Goal: Obtain resource: Download file/media

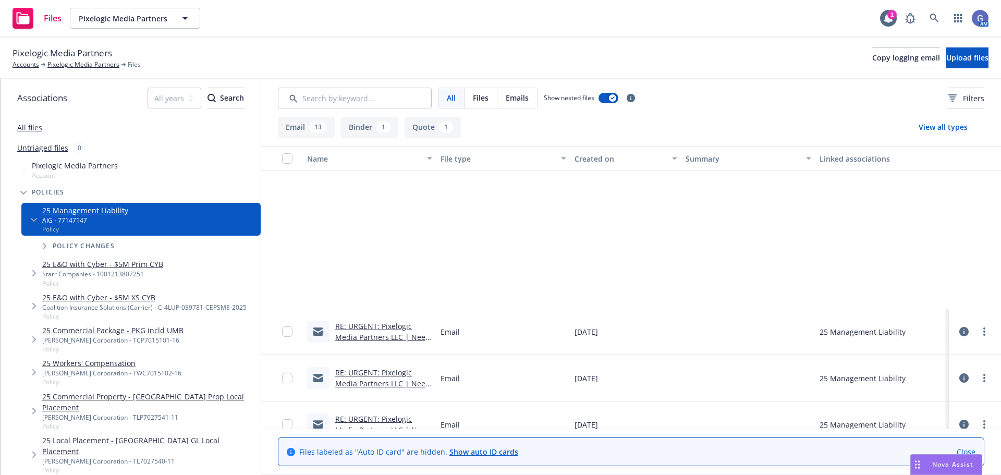
scroll to position [208, 0]
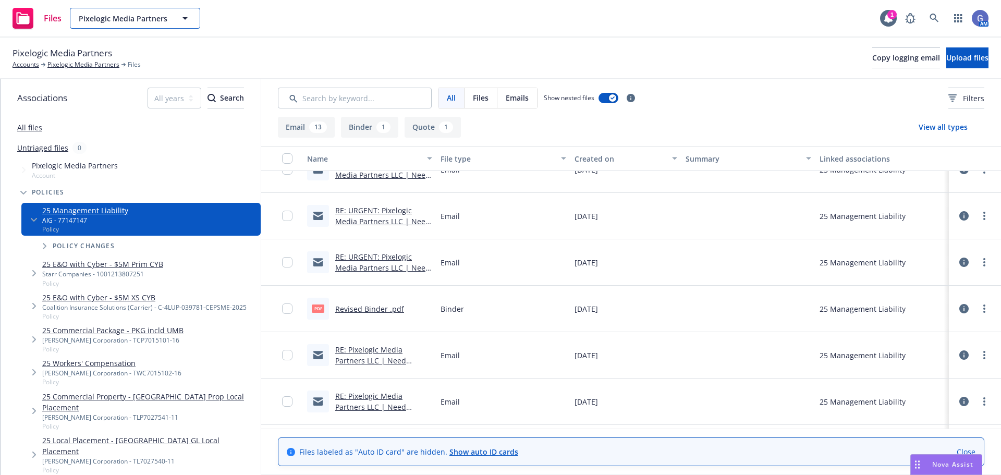
click at [181, 22] on icon "button" at bounding box center [185, 18] width 13 height 13
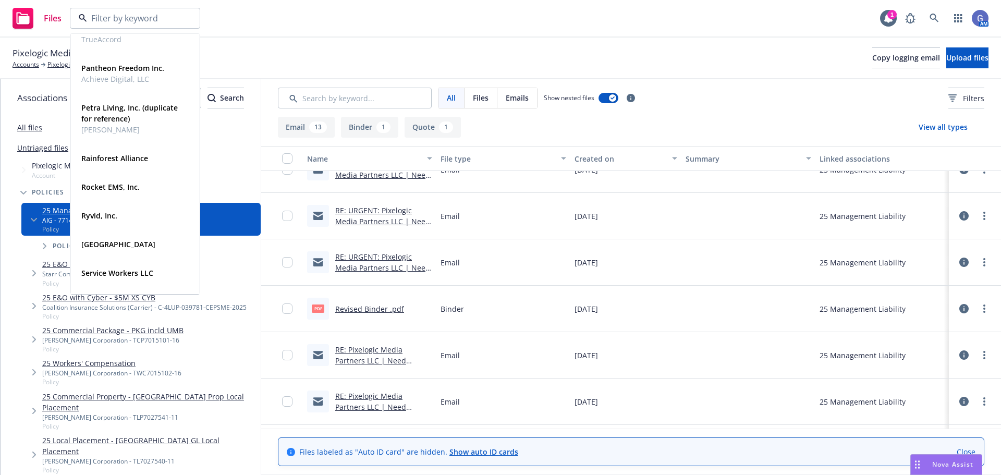
scroll to position [573, 0]
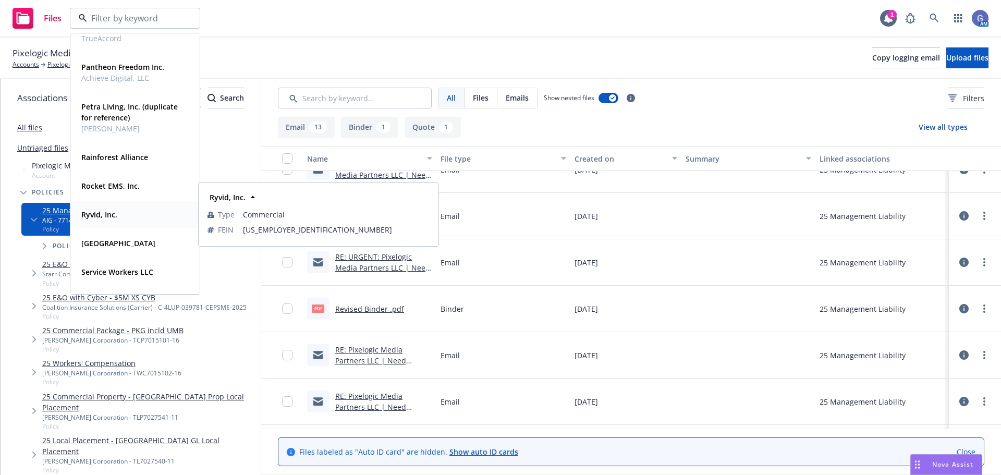
click at [111, 213] on strong "Ryvid, Inc." at bounding box center [99, 215] width 36 height 10
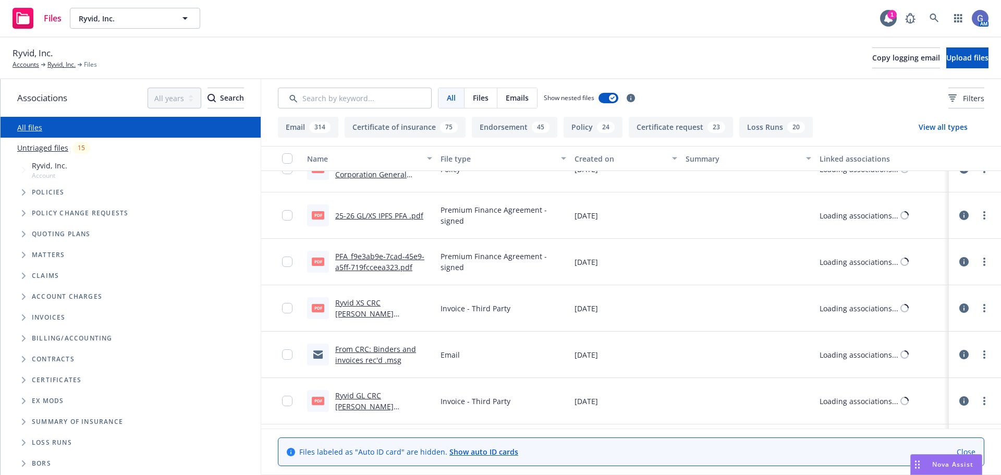
scroll to position [431, 0]
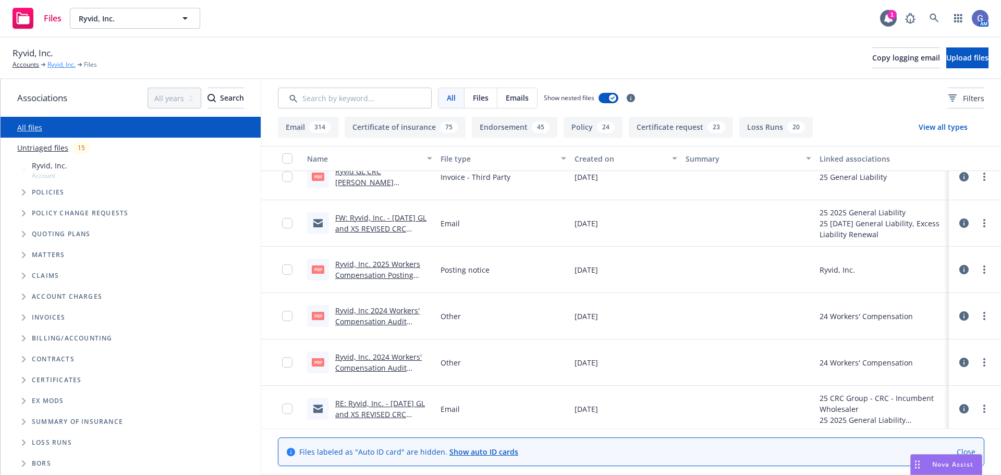
click at [61, 61] on link "Ryvid, Inc." at bounding box center [61, 64] width 28 height 9
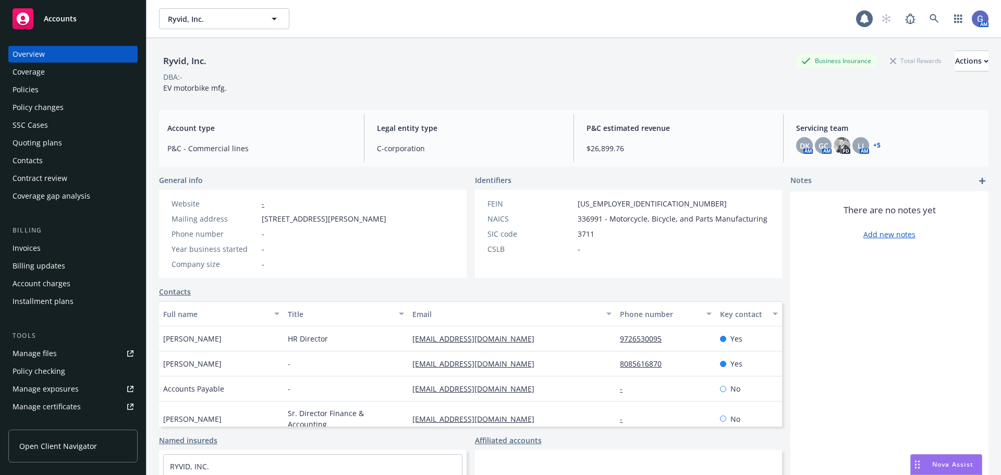
click at [20, 87] on div "Policies" at bounding box center [26, 89] width 26 height 17
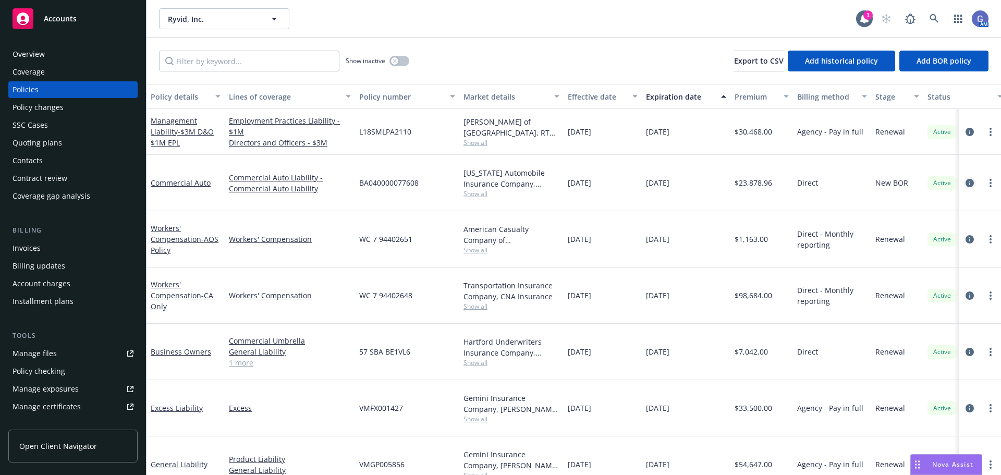
click at [967, 179] on icon "circleInformation" at bounding box center [969, 183] width 8 height 8
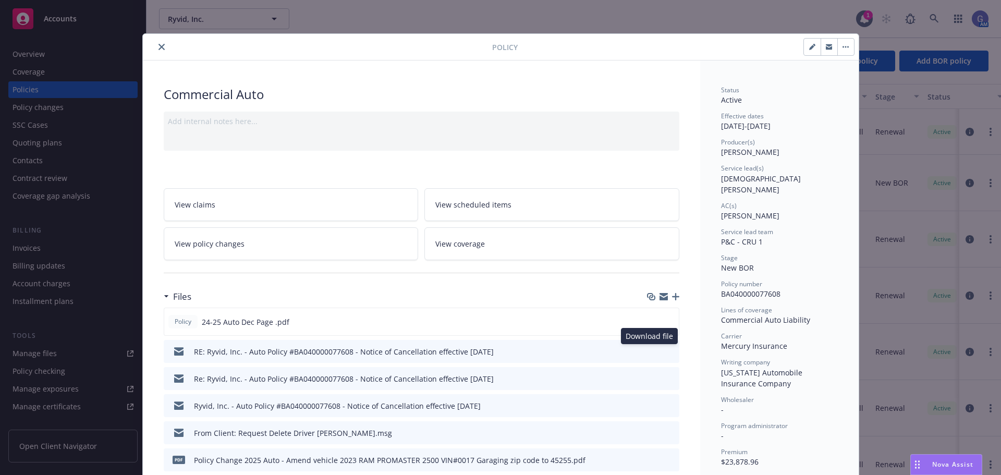
click at [649, 351] on icon "download file" at bounding box center [651, 350] width 7 height 6
click at [647, 321] on icon "download file" at bounding box center [651, 321] width 8 height 8
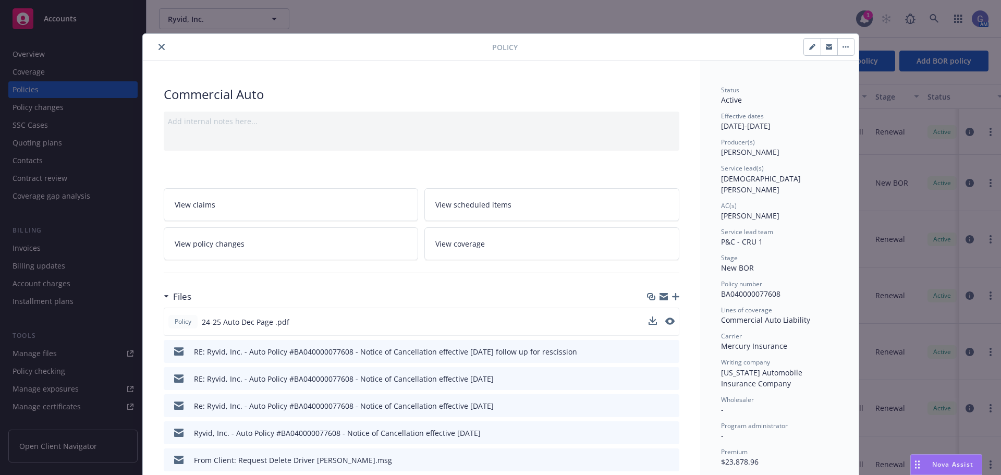
click at [158, 44] on icon "close" at bounding box center [161, 47] width 6 height 6
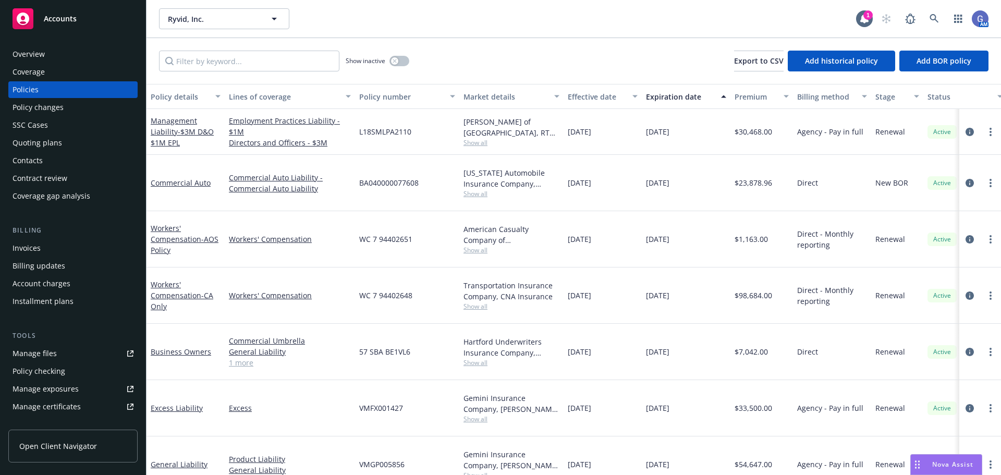
click at [968, 460] on icon "circleInformation" at bounding box center [969, 464] width 8 height 8
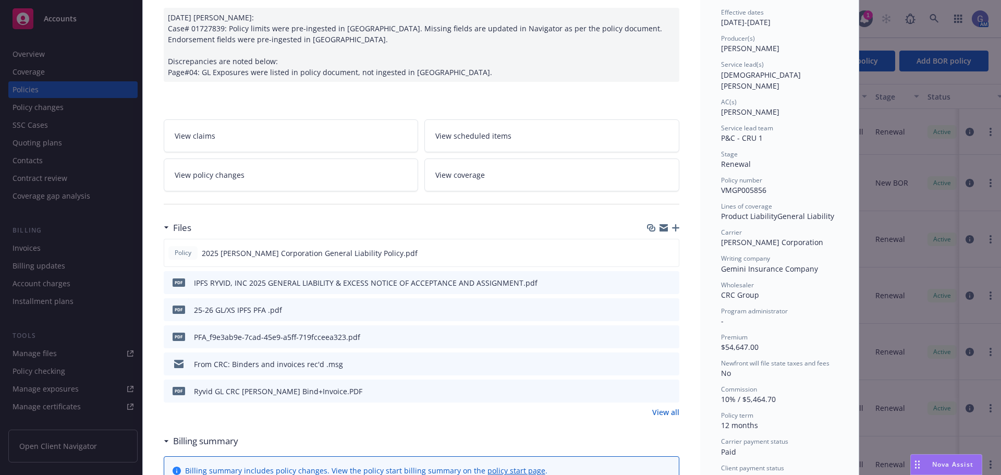
scroll to position [104, 0]
click at [648, 250] on icon "download file" at bounding box center [651, 252] width 8 height 8
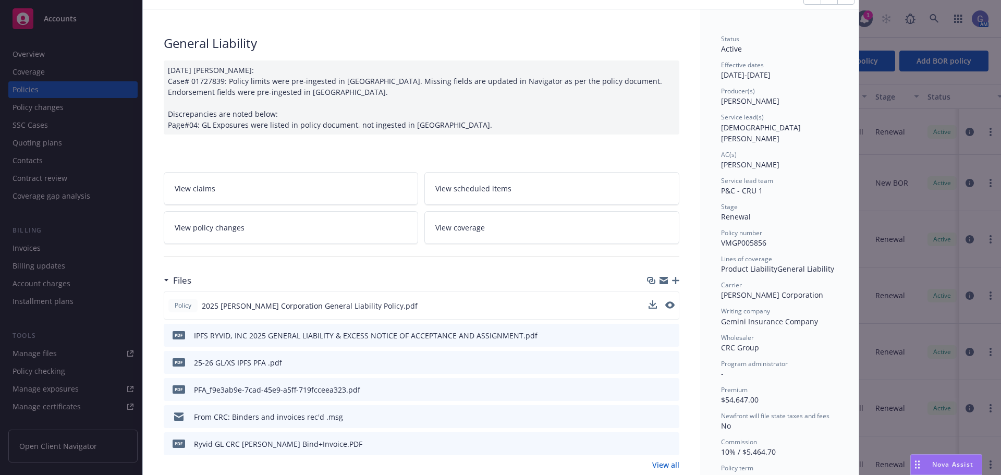
scroll to position [0, 0]
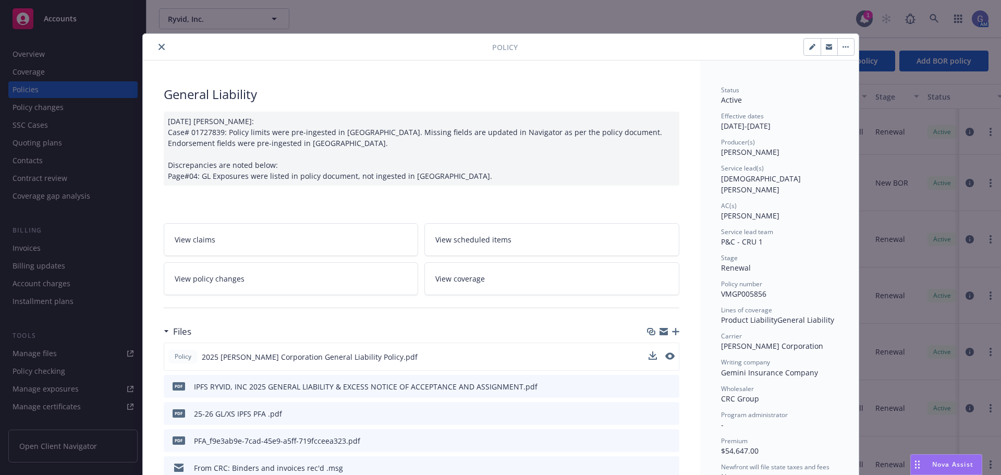
click at [158, 46] on icon "close" at bounding box center [161, 47] width 6 height 6
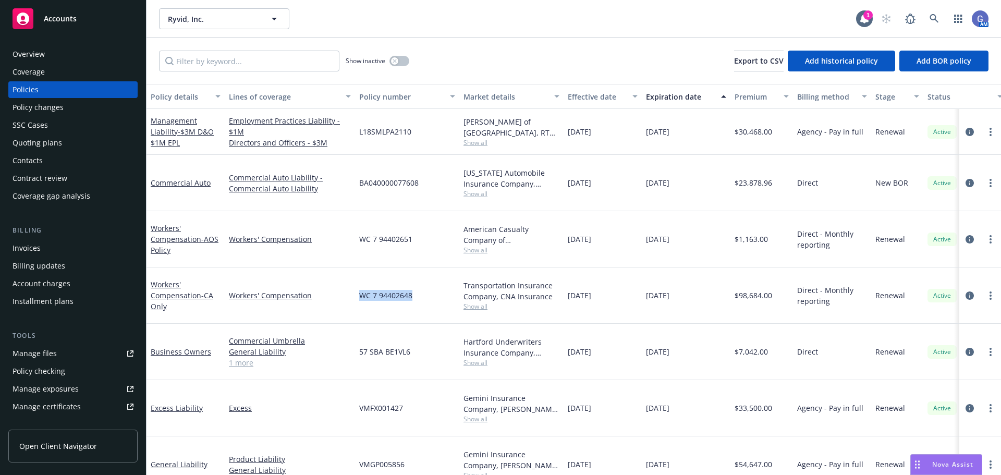
drag, startPoint x: 414, startPoint y: 272, endPoint x: 360, endPoint y: 268, distance: 53.8
click at [360, 268] on div "WC 7 94402648" at bounding box center [407, 295] width 104 height 56
copy span "WC 7 94402648"
drag, startPoint x: 413, startPoint y: 227, endPoint x: 356, endPoint y: 223, distance: 56.9
click at [356, 223] on div "WC 7 94402651" at bounding box center [407, 239] width 104 height 56
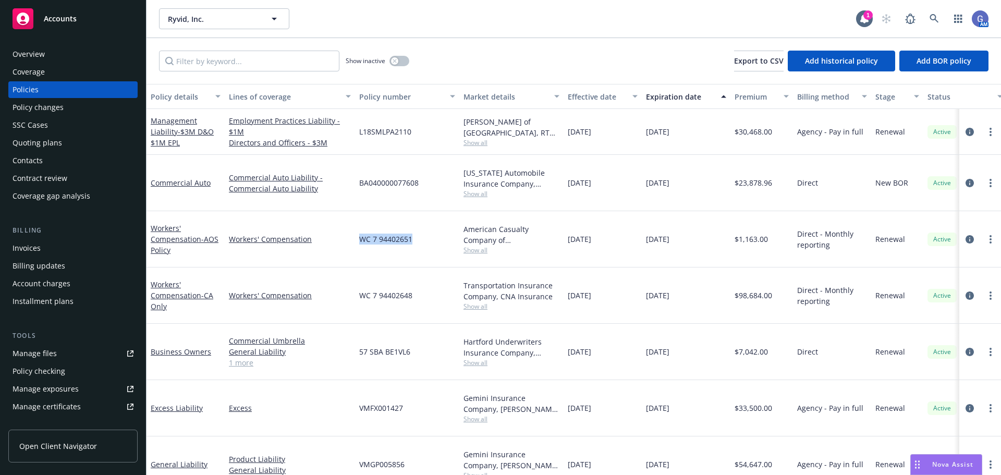
copy span "WC 7 94402651"
click at [970, 404] on icon "circleInformation" at bounding box center [969, 408] width 8 height 8
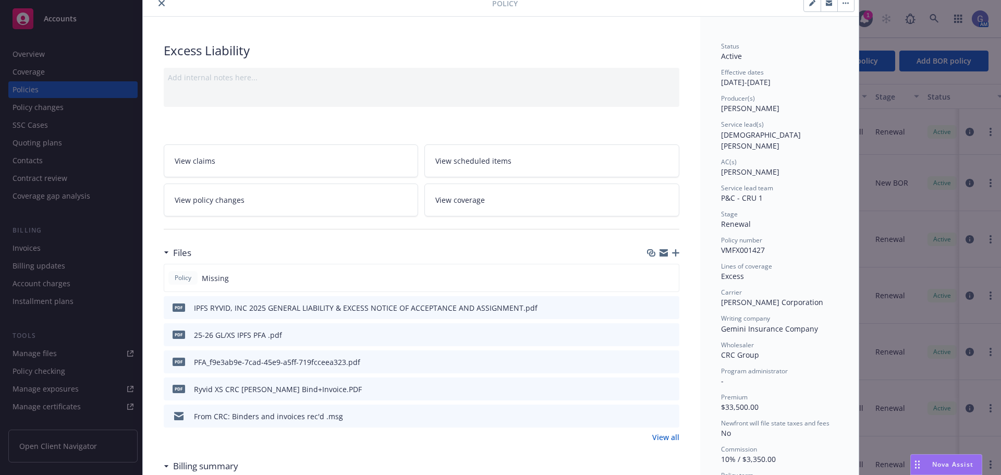
scroll to position [104, 0]
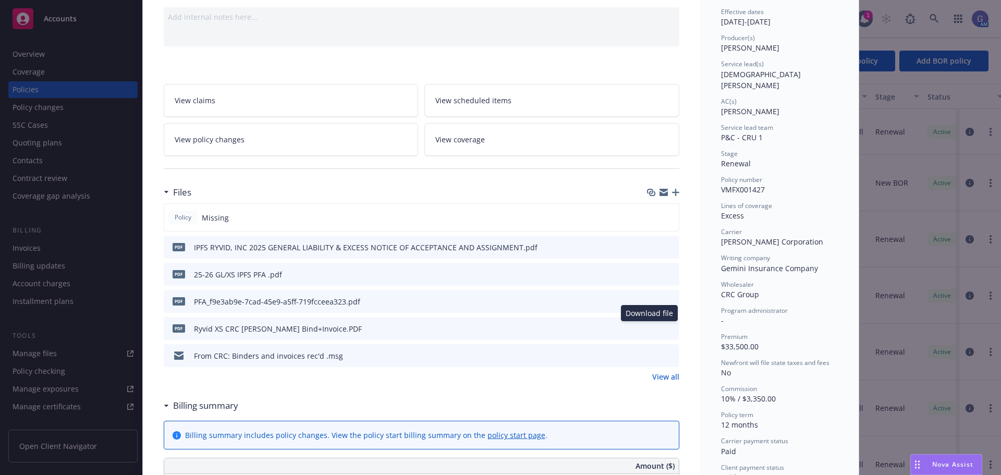
click at [648, 326] on icon "download file" at bounding box center [652, 328] width 8 height 8
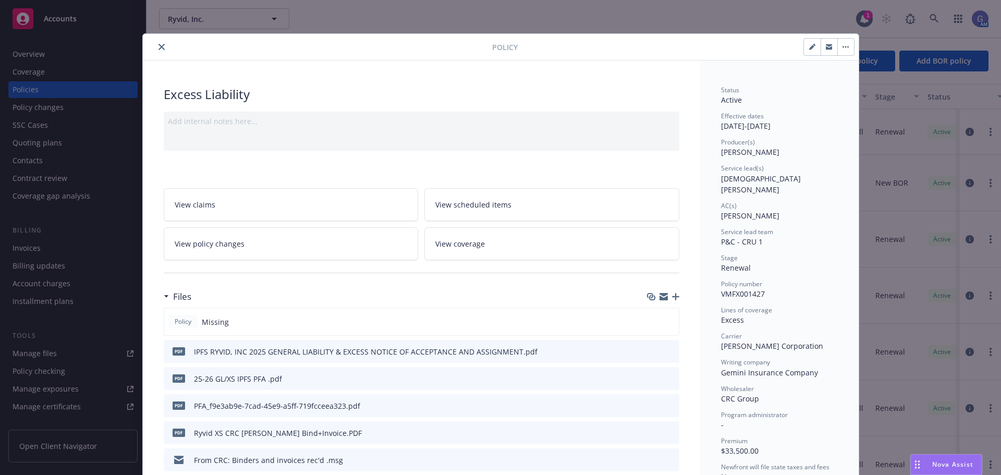
click at [159, 45] on icon "close" at bounding box center [161, 47] width 6 height 6
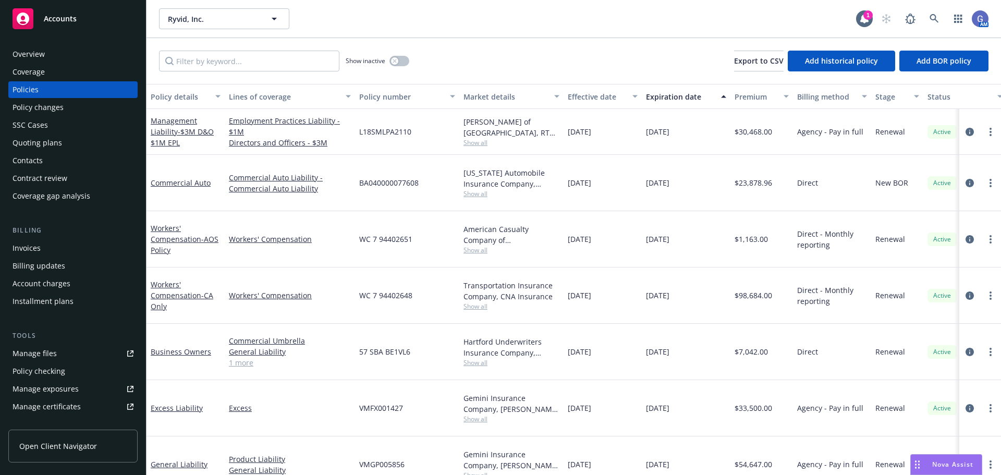
click at [32, 51] on div "Overview" at bounding box center [29, 54] width 32 height 17
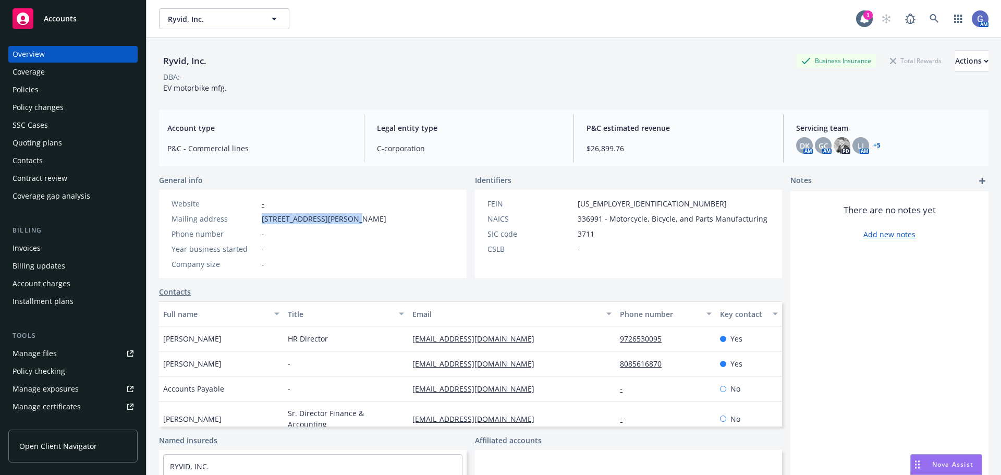
drag, startPoint x: 262, startPoint y: 217, endPoint x: 356, endPoint y: 217, distance: 93.8
click at [356, 217] on span "[STREET_ADDRESS][PERSON_NAME]" at bounding box center [324, 218] width 125 height 11
drag, startPoint x: 310, startPoint y: 224, endPoint x: 278, endPoint y: 217, distance: 32.1
click at [278, 217] on span "[STREET_ADDRESS][PERSON_NAME]" at bounding box center [324, 218] width 125 height 11
drag, startPoint x: 262, startPoint y: 217, endPoint x: 355, endPoint y: 219, distance: 92.8
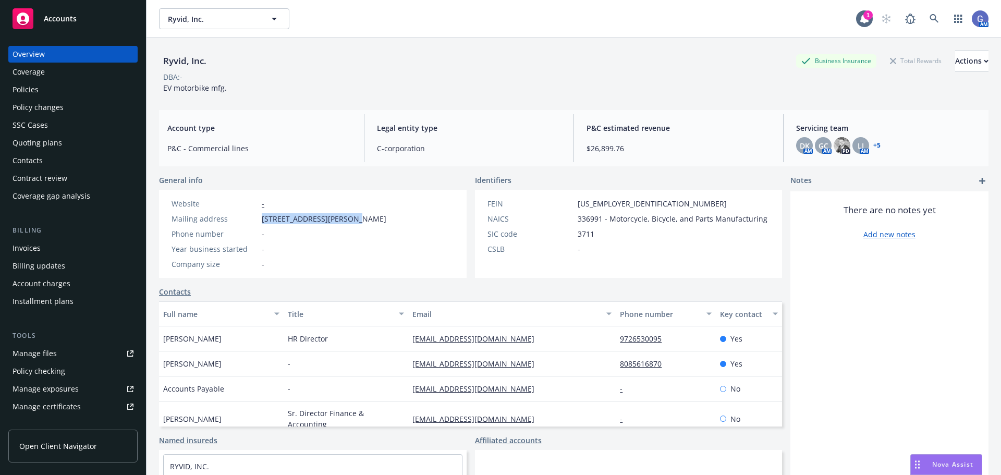
click at [355, 219] on span "[STREET_ADDRESS][PERSON_NAME]" at bounding box center [324, 218] width 125 height 11
copy span "12090 CARSON ST STE H504"
click at [13, 87] on div "Policies" at bounding box center [26, 89] width 26 height 17
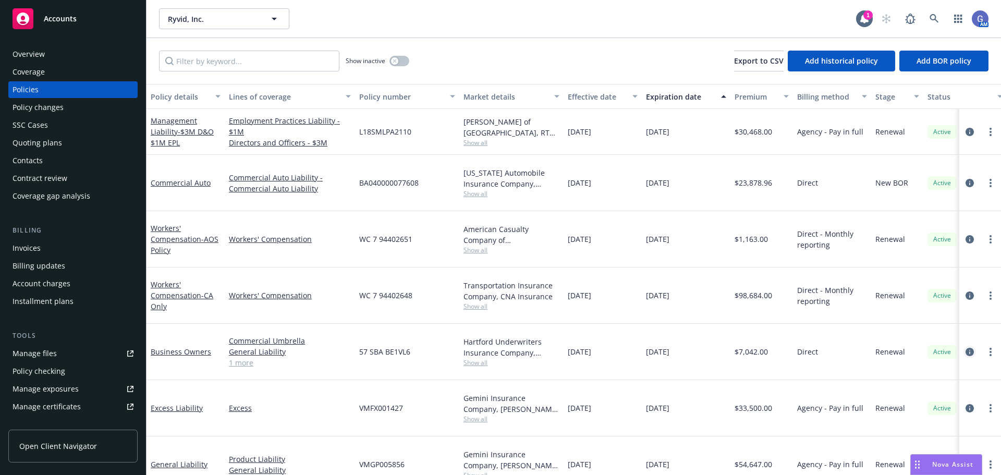
click at [971, 348] on icon "circleInformation" at bounding box center [969, 352] width 8 height 8
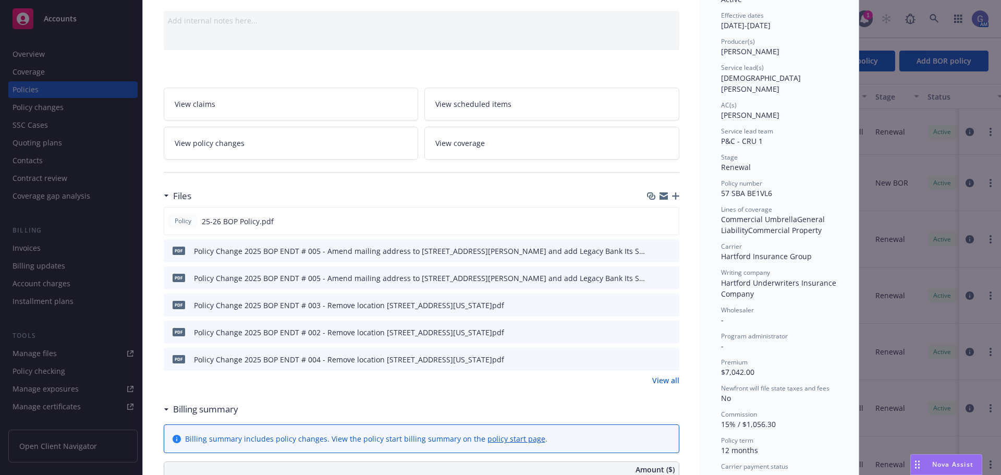
scroll to position [104, 0]
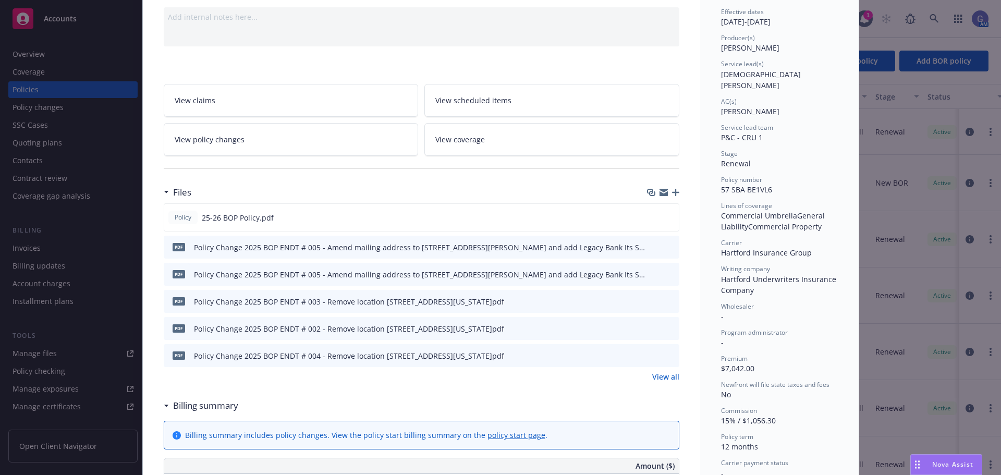
click at [658, 373] on link "View all" at bounding box center [665, 376] width 27 height 11
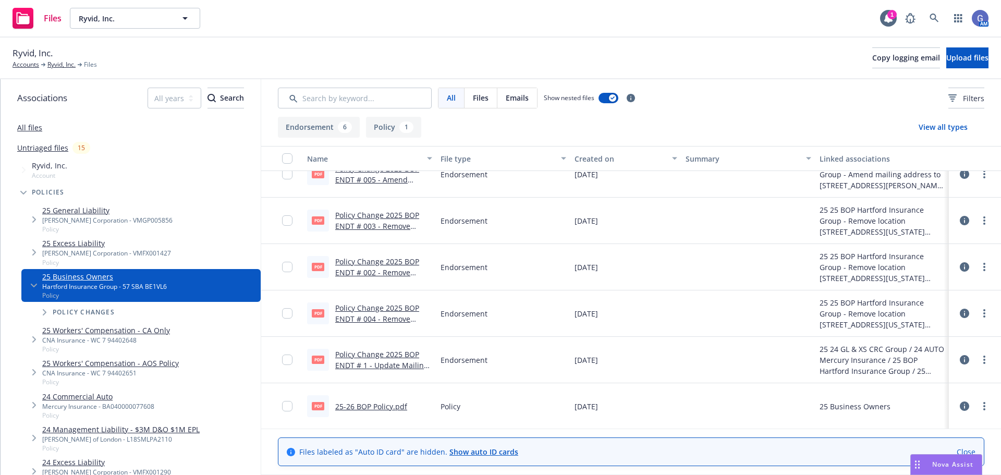
scroll to position [67, 0]
click at [376, 402] on link "25-26 BOP Policy.pdf" at bounding box center [371, 405] width 72 height 10
click at [60, 62] on link "Ryvid, Inc." at bounding box center [61, 64] width 28 height 9
